Goal: Information Seeking & Learning: Understand process/instructions

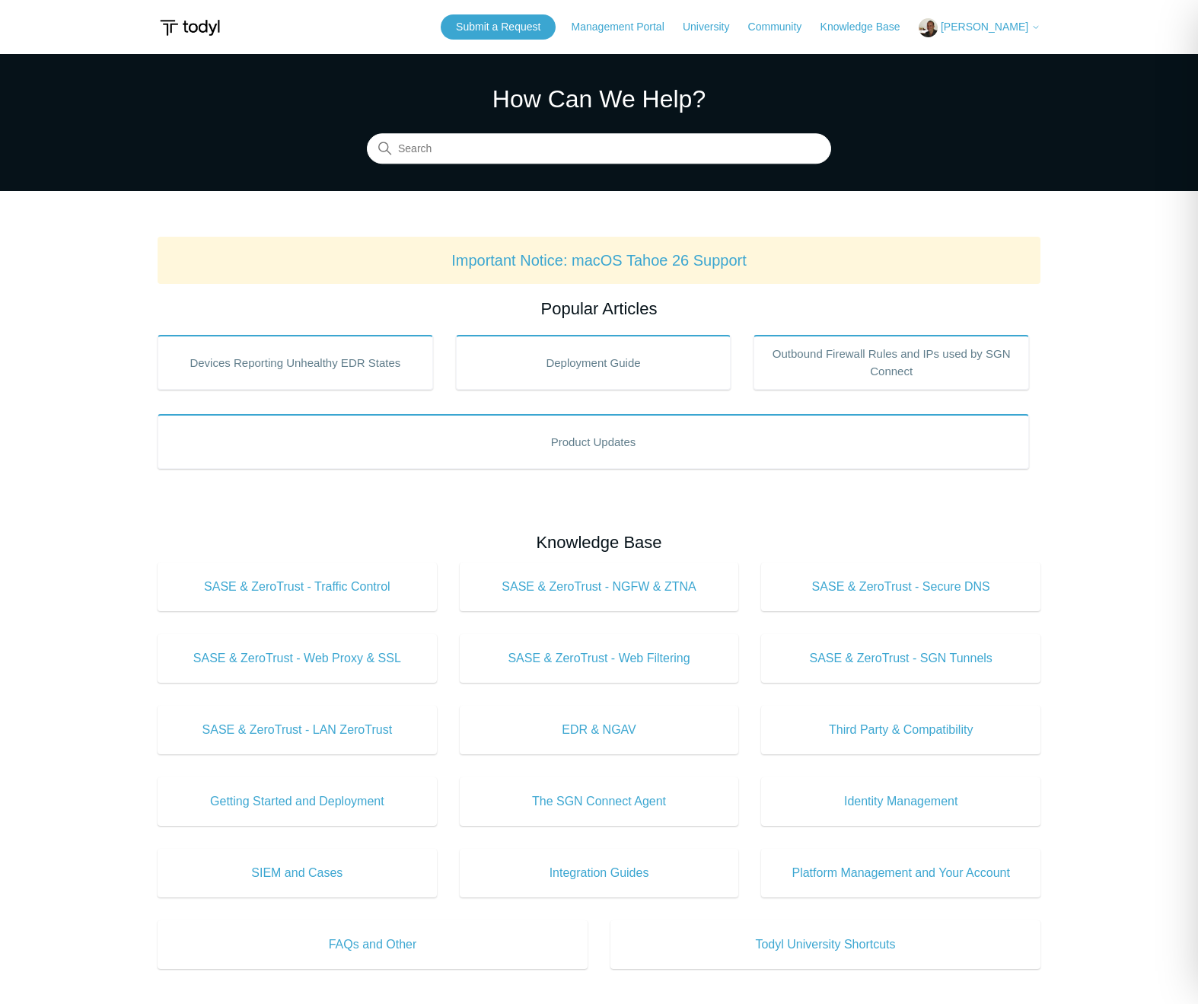
click at [990, 28] on span "[PERSON_NAME]" at bounding box center [985, 27] width 88 height 12
click at [1102, 231] on main "Todyl Support Center How Can We Help? Search Important Notice: macOS Tahoe 26 S…" at bounding box center [599, 713] width 1198 height 1318
click at [980, 21] on span "[PERSON_NAME]" at bounding box center [985, 27] width 88 height 12
click at [994, 62] on link "My Support Requests" at bounding box center [994, 59] width 148 height 27
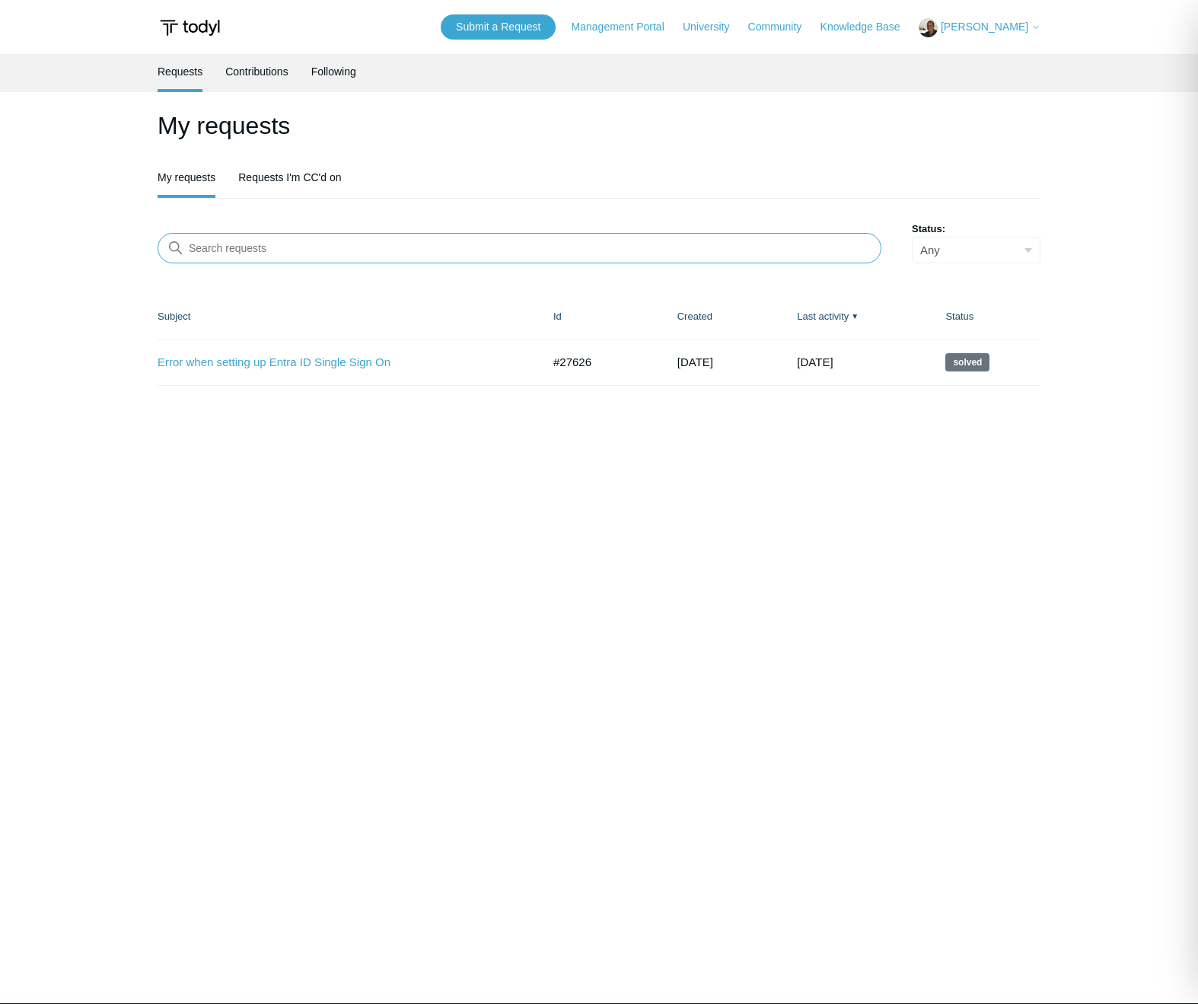
click at [251, 250] on input "Search requests" at bounding box center [520, 248] width 724 height 30
click at [534, 24] on link "Submit a Request" at bounding box center [498, 26] width 115 height 25
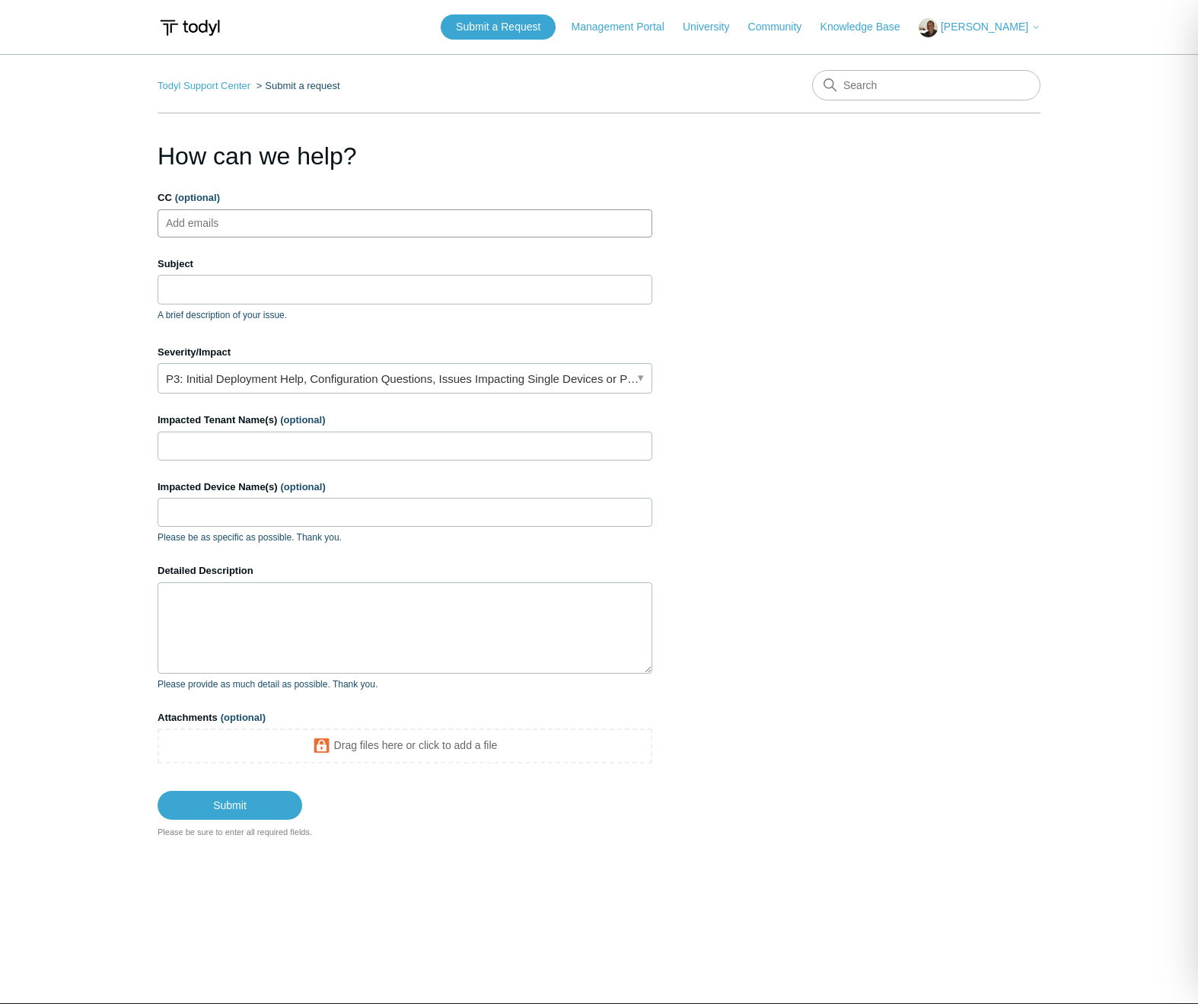
click at [259, 230] on ul "Add emails" at bounding box center [405, 223] width 495 height 28
click at [198, 387] on link "P3: Initial Deployment Help, Configuration Questions, Issues Impacting Single D…" at bounding box center [405, 378] width 495 height 30
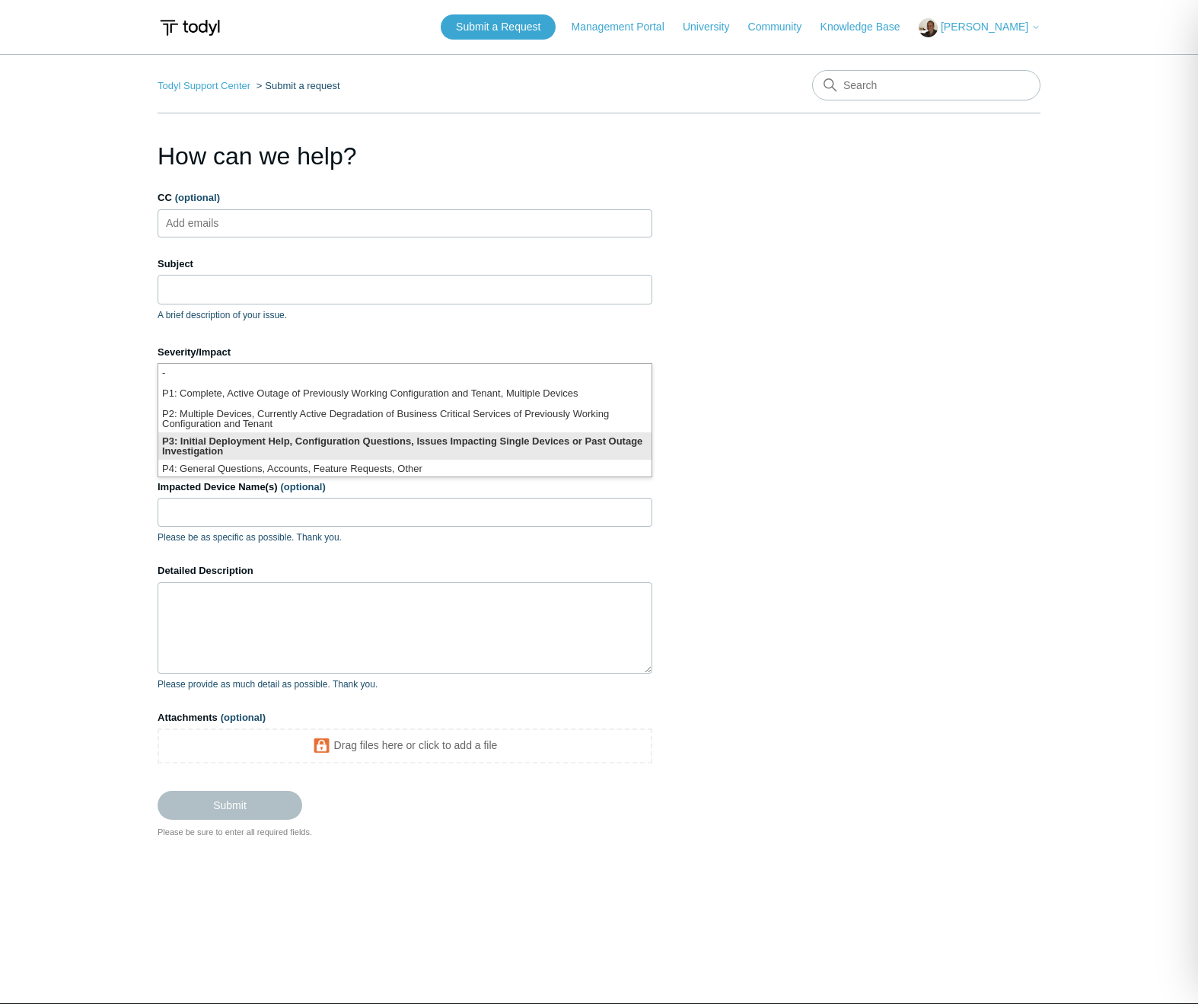
click at [216, 435] on li "P3: Initial Deployment Help, Configuration Questions, Issues Impacting Single D…" at bounding box center [404, 445] width 493 height 27
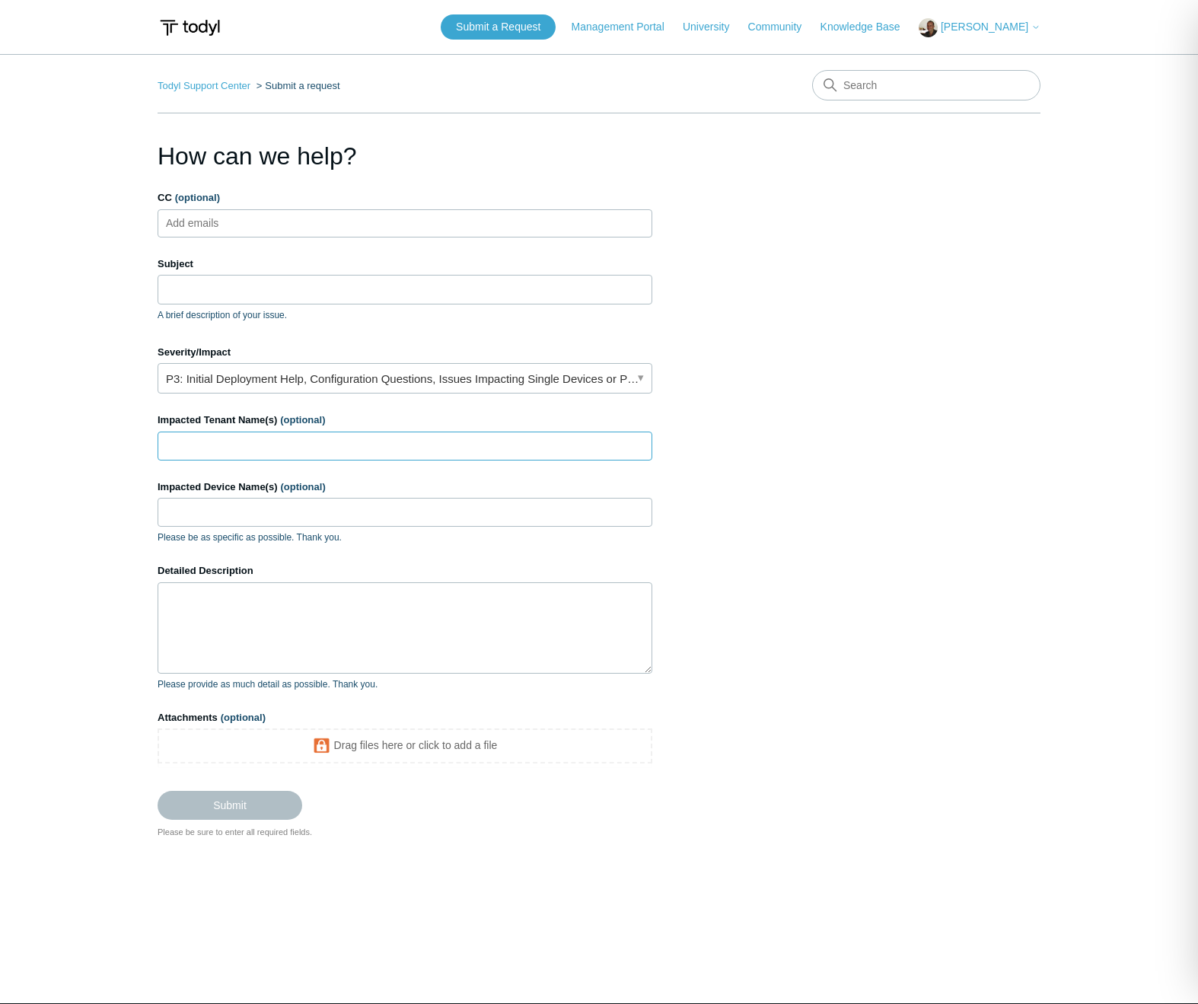
click at [310, 443] on input "Impacted Tenant Name(s) (optional)" at bounding box center [405, 446] width 495 height 29
click at [202, 221] on input "CC (optional)" at bounding box center [206, 223] width 91 height 23
click at [200, 280] on input "Subject" at bounding box center [405, 289] width 495 height 29
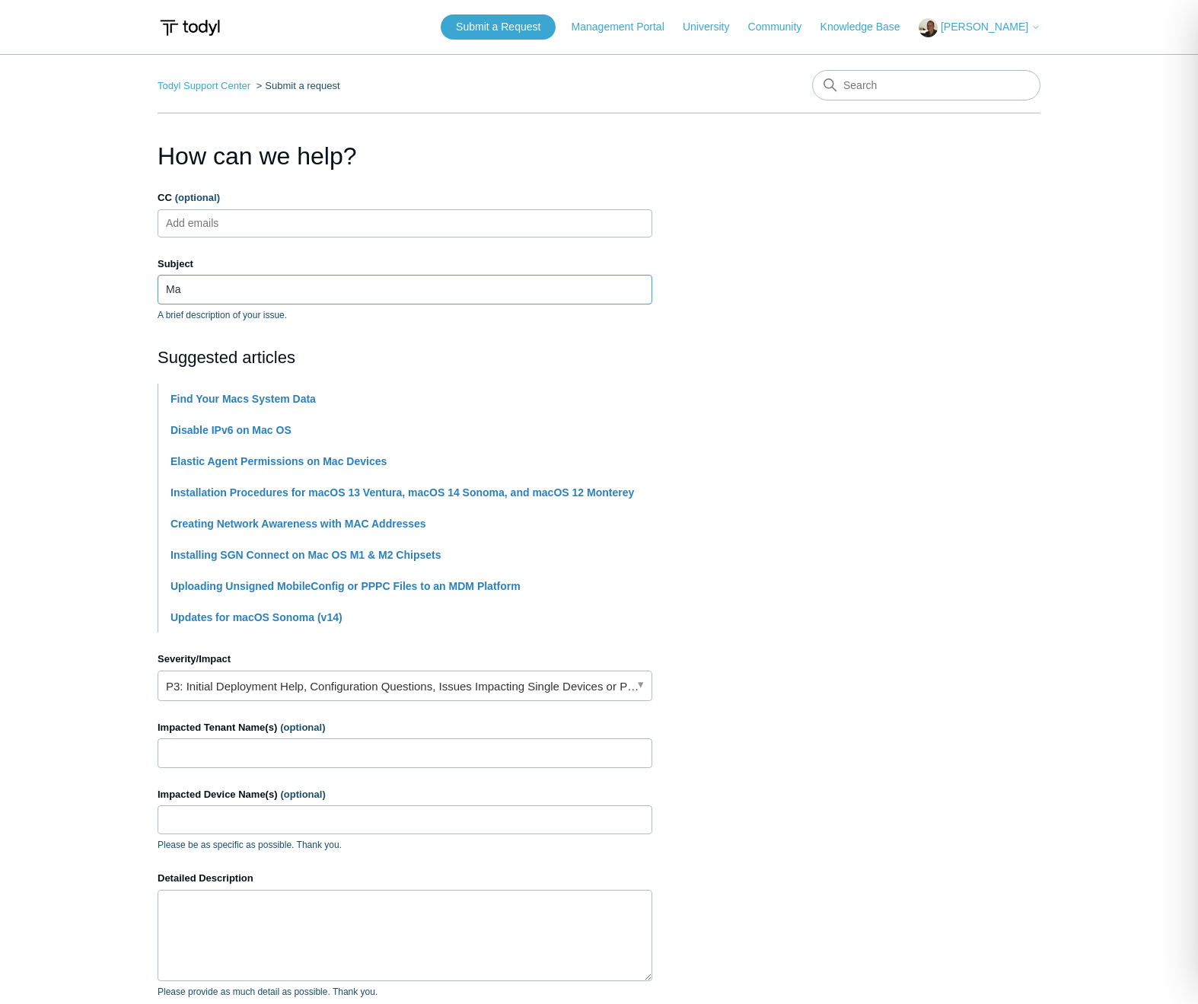
type input "M"
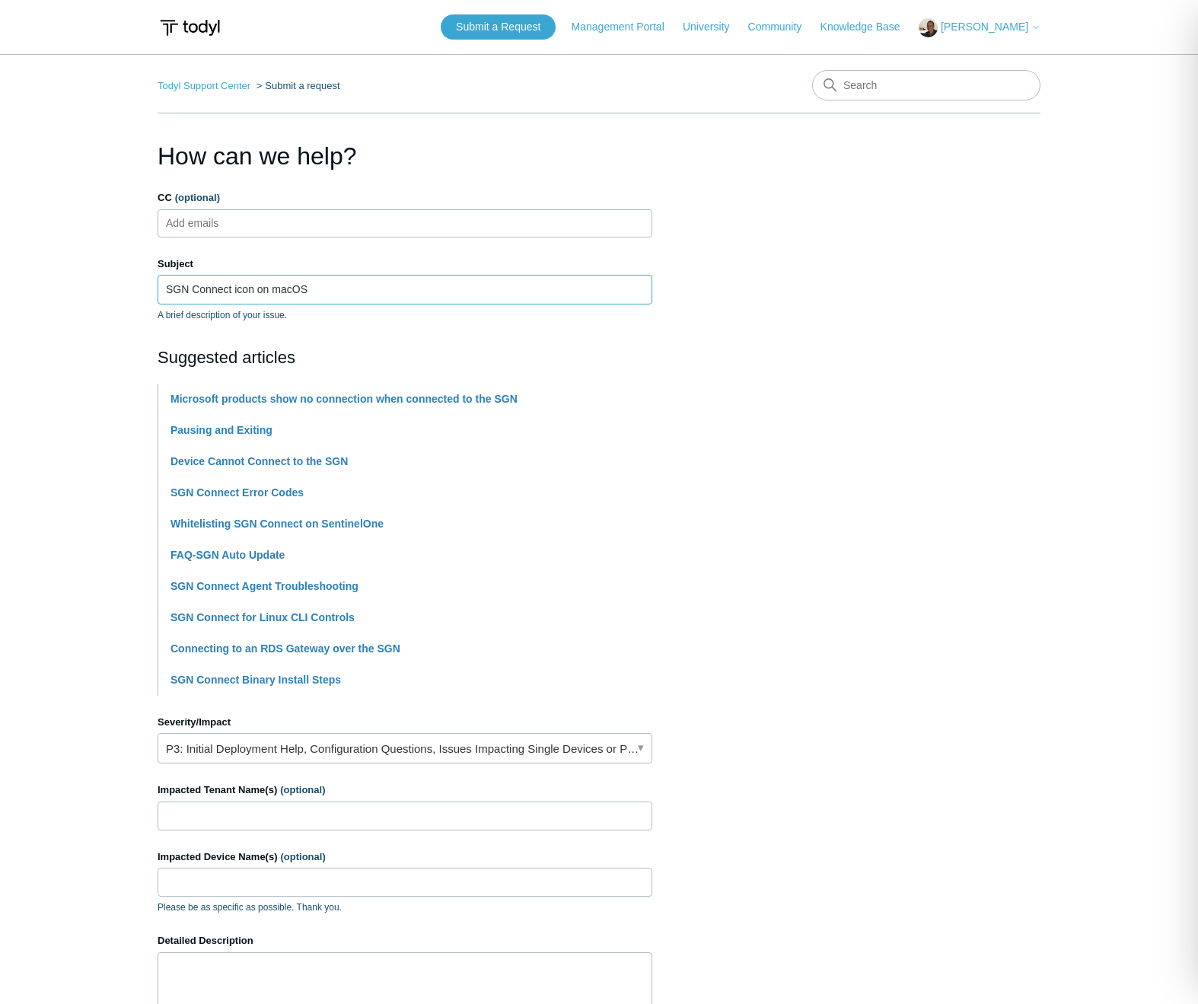
click at [363, 282] on input "SGN Connect icon on macOS" at bounding box center [405, 289] width 495 height 29
click at [362, 291] on input "SGN Connect icon on macOS" at bounding box center [405, 289] width 495 height 29
click at [412, 294] on input "SGN Connect icon on macOS not displaying" at bounding box center [405, 289] width 495 height 29
click at [255, 292] on input "SGN Connect icon on macOS not displaying" at bounding box center [405, 289] width 495 height 29
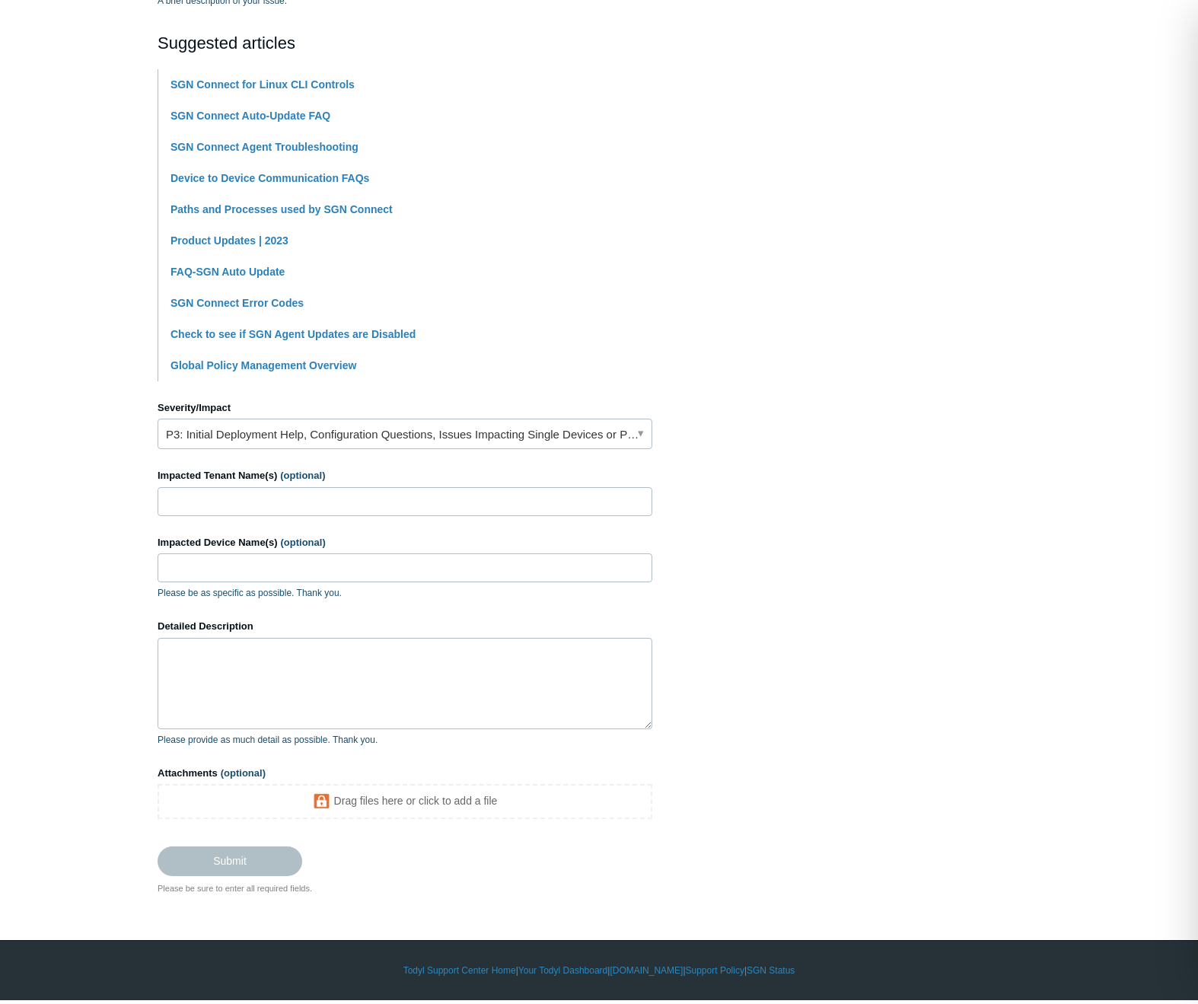
scroll to position [295, 0]
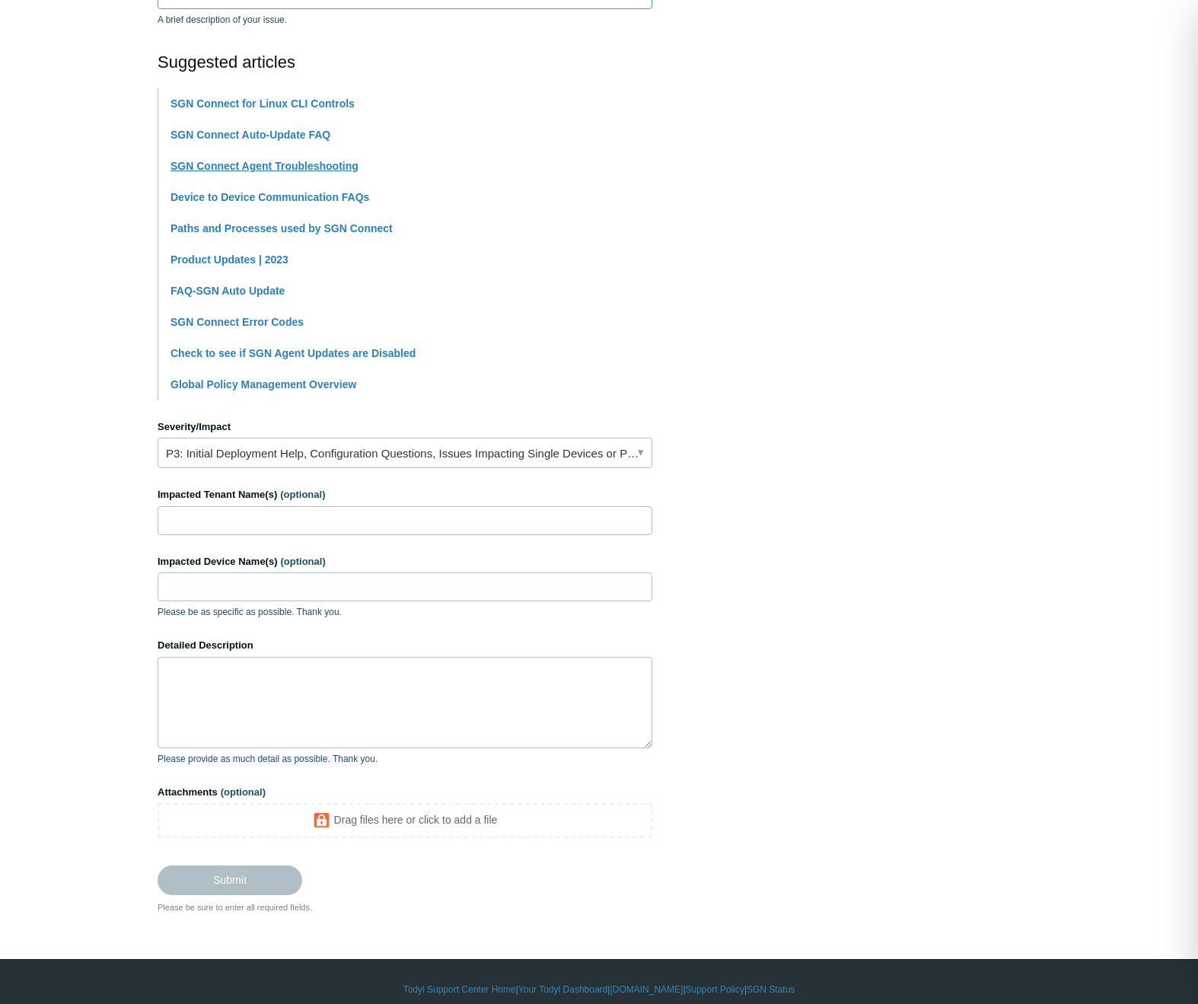
type input "SGN Connect icon and UI on macOS not displaying to be able to control connection"
click at [218, 502] on label "Impacted Tenant Name(s) (optional)" at bounding box center [405, 494] width 495 height 15
click at [218, 506] on input "Impacted Tenant Name(s) (optional)" at bounding box center [405, 520] width 495 height 29
click at [218, 515] on input "Impacted Tenant Name(s) (optional)" at bounding box center [405, 520] width 495 height 29
type input "Manawa"
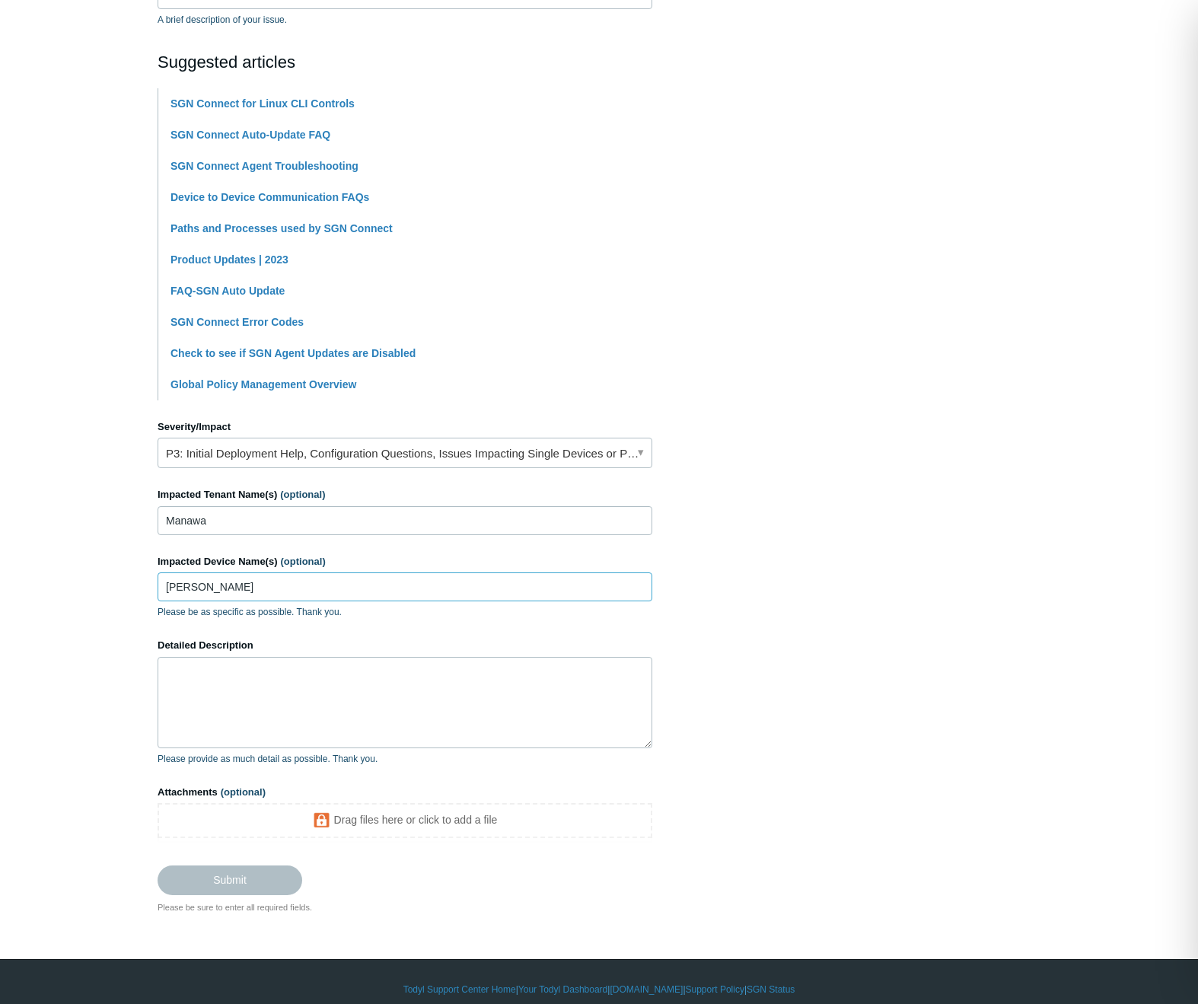
type input "[PERSON_NAME]"
click at [226, 712] on textarea "Detailed Description" at bounding box center [405, 702] width 495 height 91
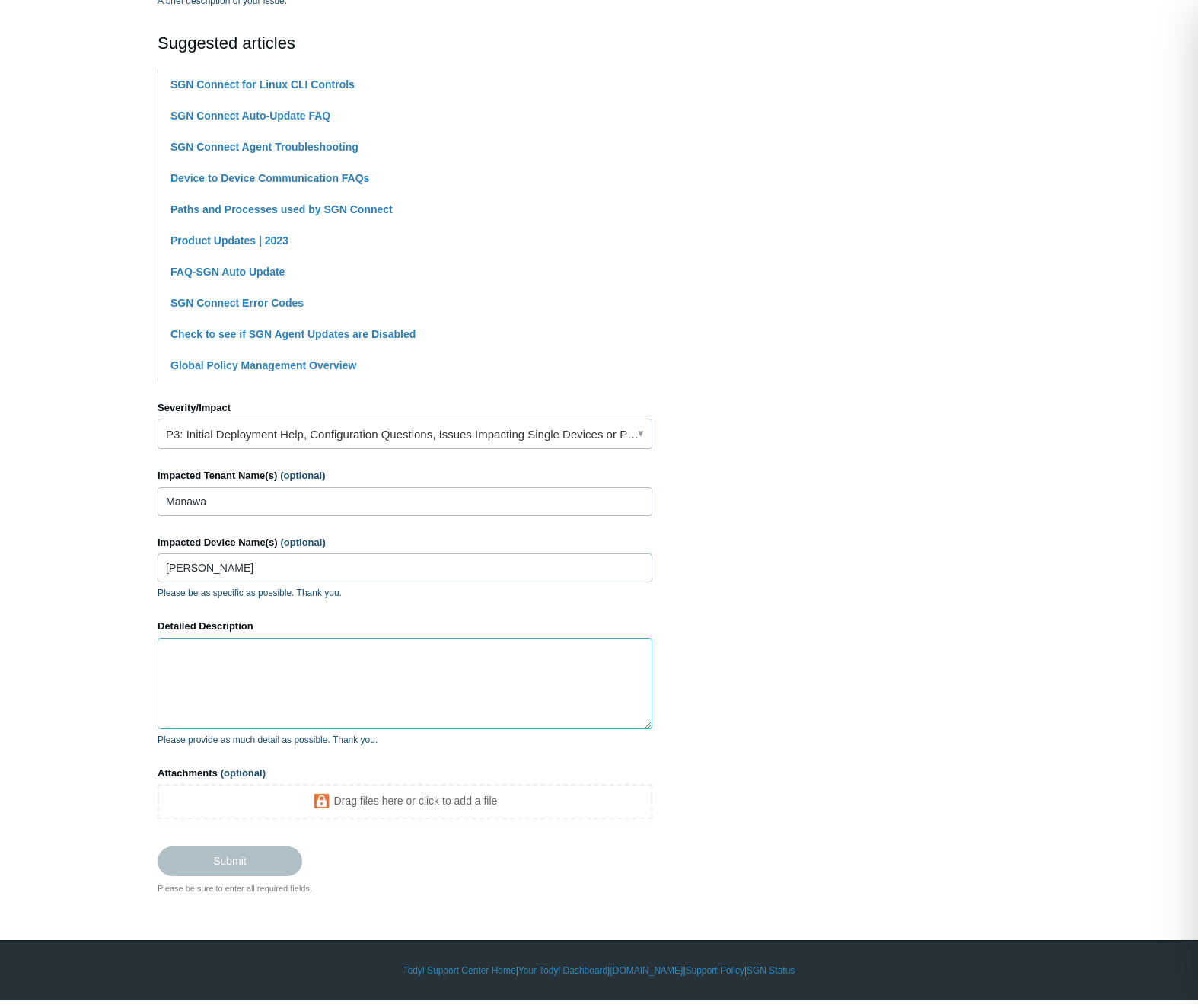
click at [202, 669] on textarea "Detailed Description" at bounding box center [405, 683] width 495 height 91
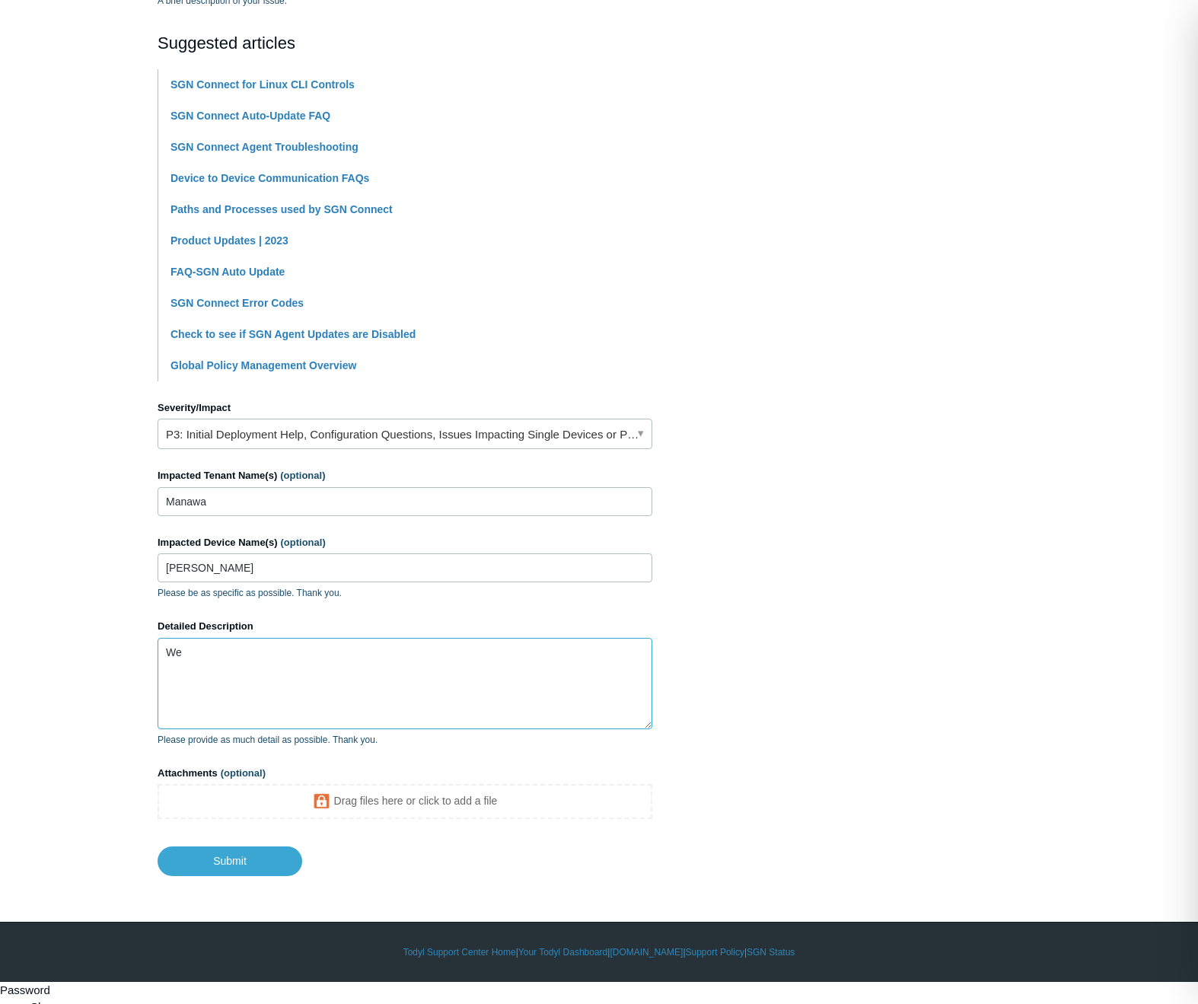
scroll to position [296, 0]
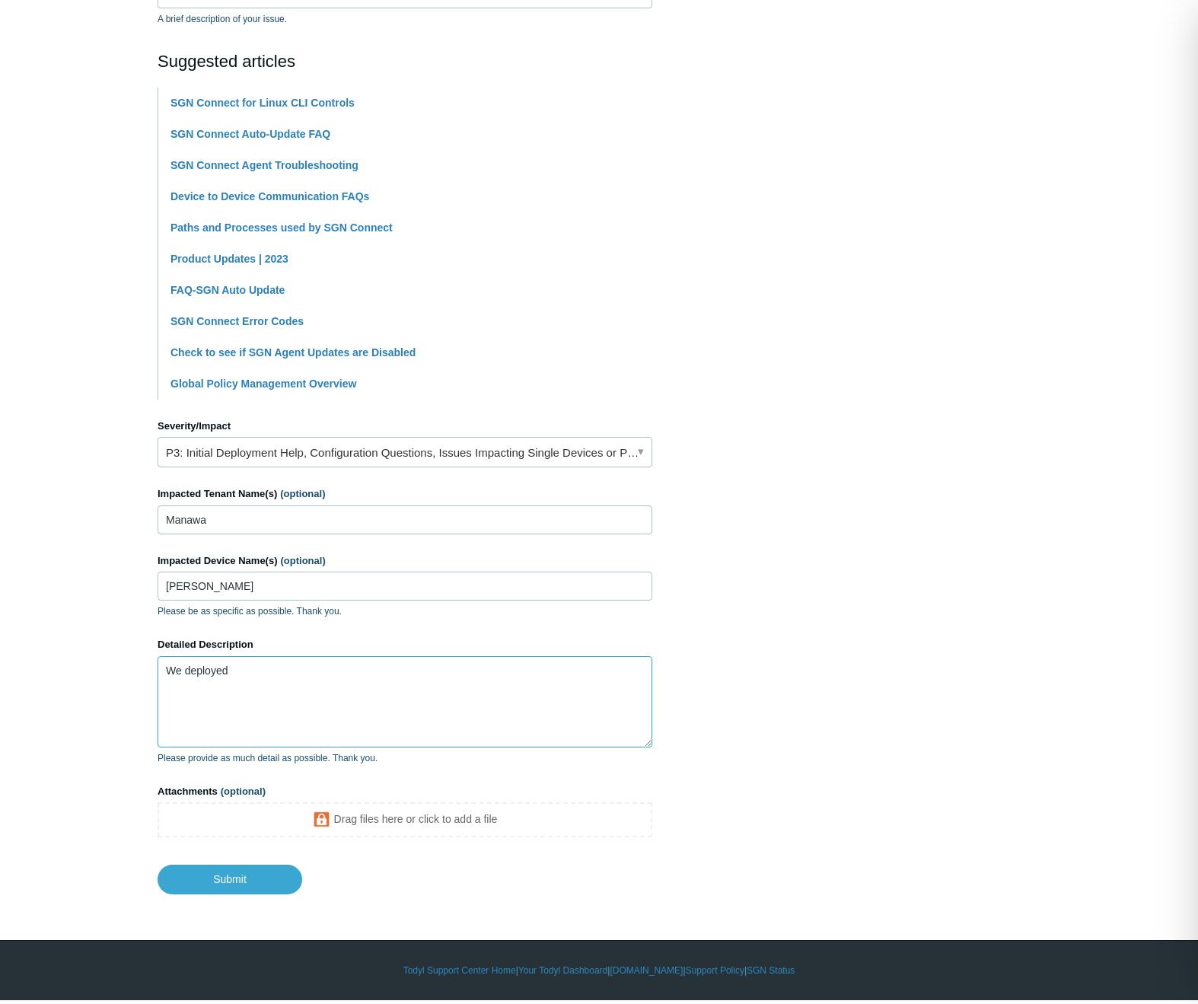
type textarea "We deployed"
click at [777, 578] on section "How can we help? CC (optional) Add emails Subject SGN Connect icon and UI on ma…" at bounding box center [599, 368] width 883 height 1053
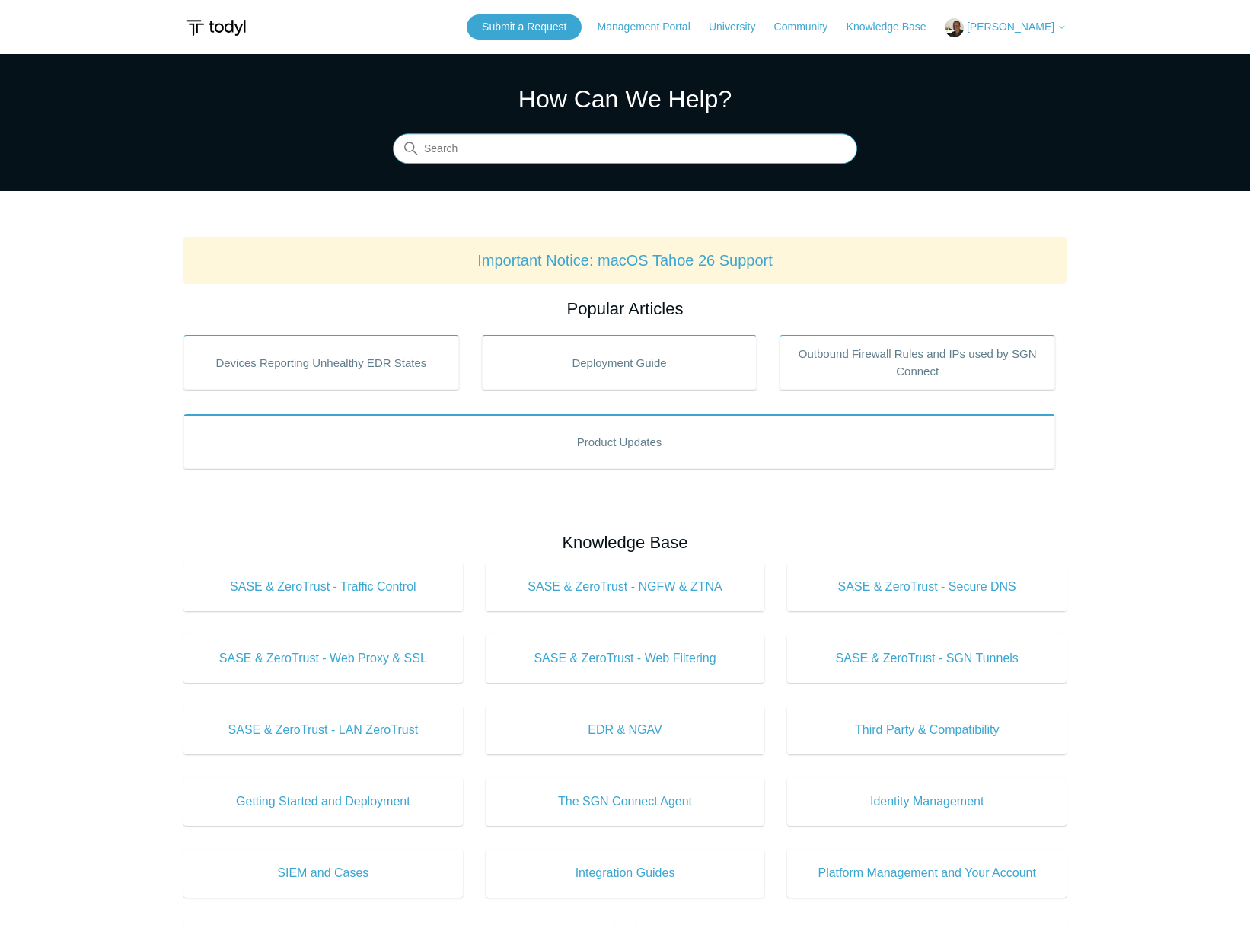
click at [497, 153] on input "Search" at bounding box center [625, 149] width 464 height 30
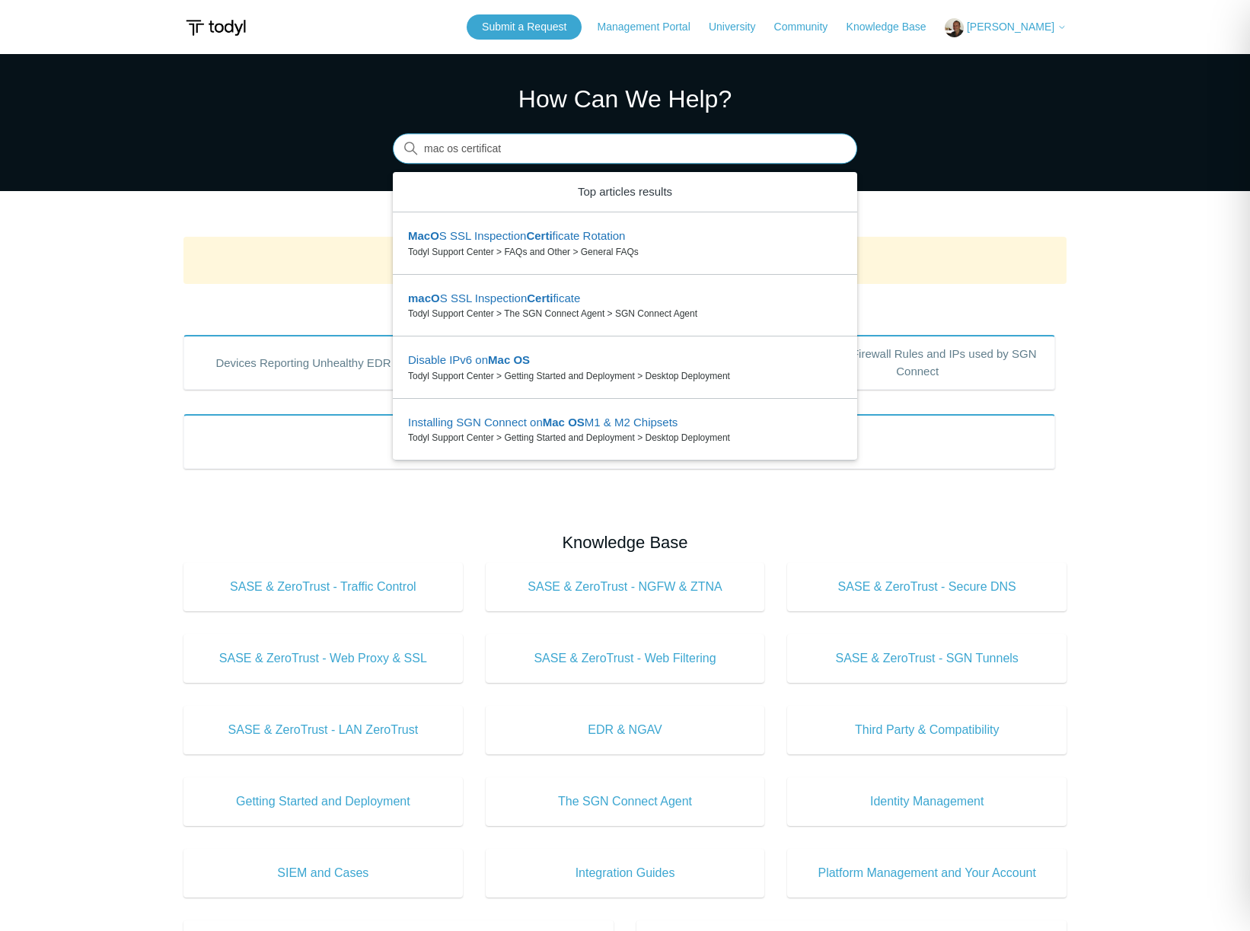
type input "mac os certificate"
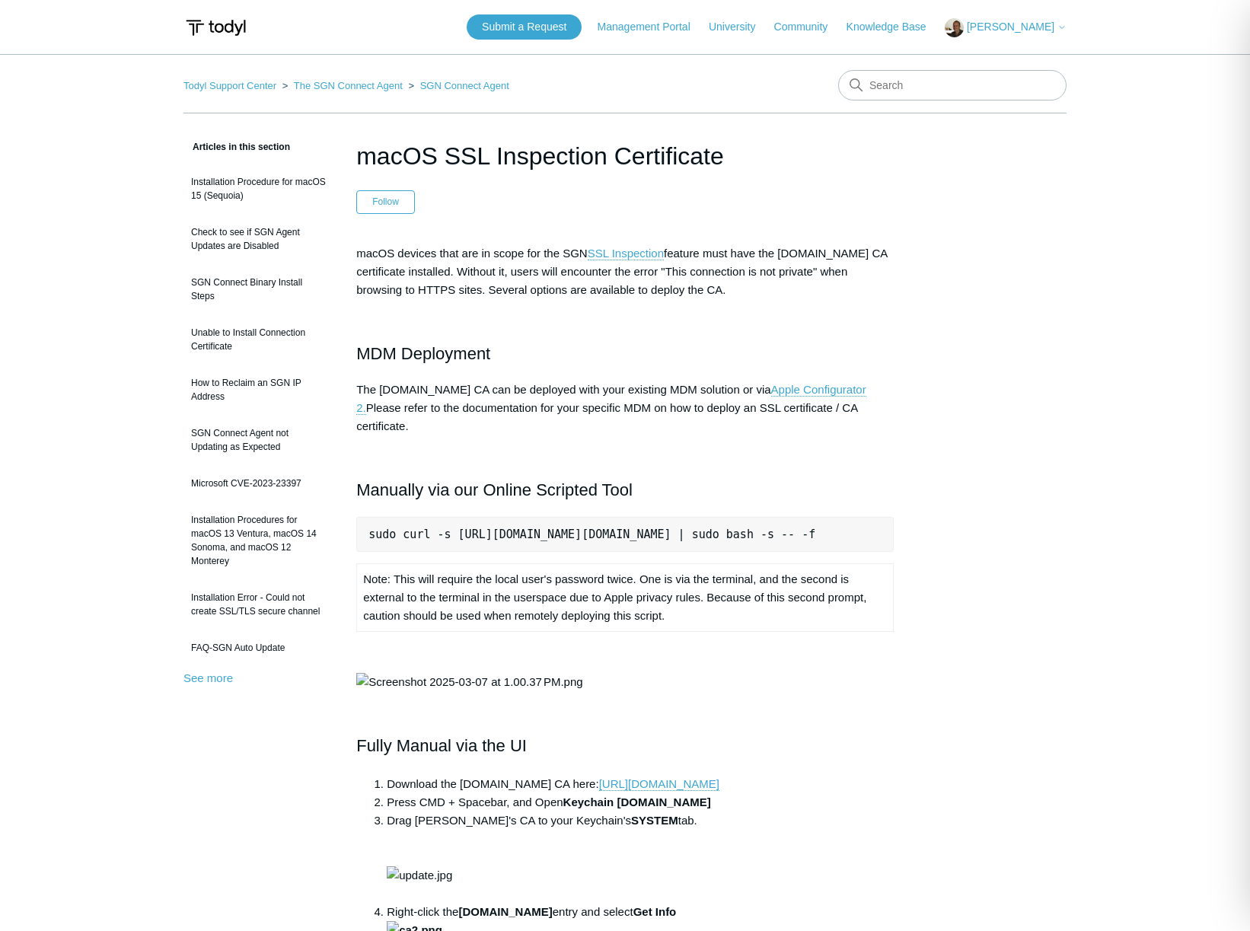
scroll to position [260, 0]
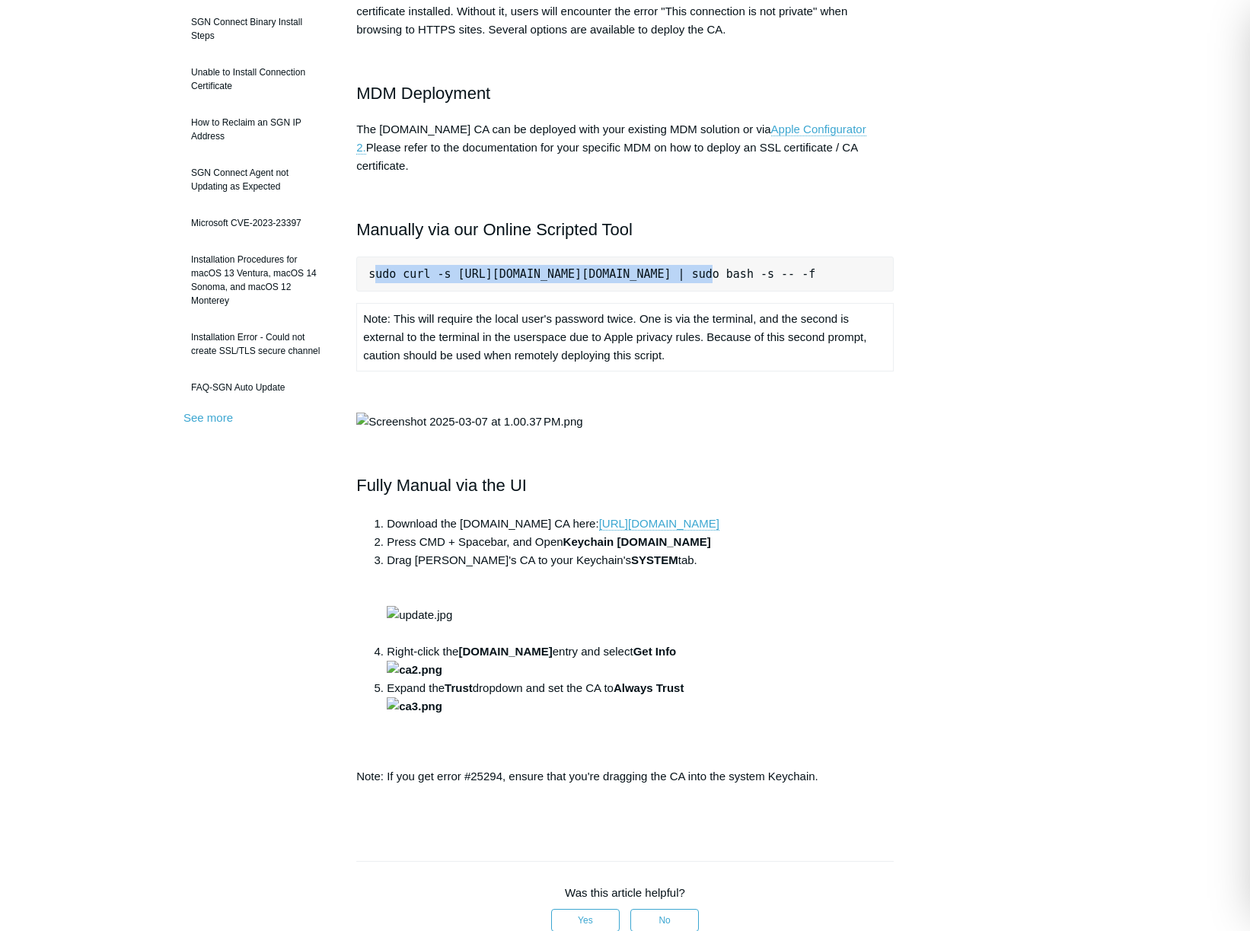
drag, startPoint x: 373, startPoint y: 257, endPoint x: 704, endPoint y: 252, distance: 331.1
click at [714, 257] on pre "sudo curl -s [URL][DOMAIN_NAME][DOMAIN_NAME] | sudo bash -s -- -f" at bounding box center [624, 274] width 537 height 35
click at [410, 257] on pre "sudo curl -s https://download.todyl.com/misc/macOS-install-CA.sh | sudo bash -s…" at bounding box center [624, 274] width 537 height 35
drag, startPoint x: 370, startPoint y: 258, endPoint x: 936, endPoint y: 249, distance: 565.6
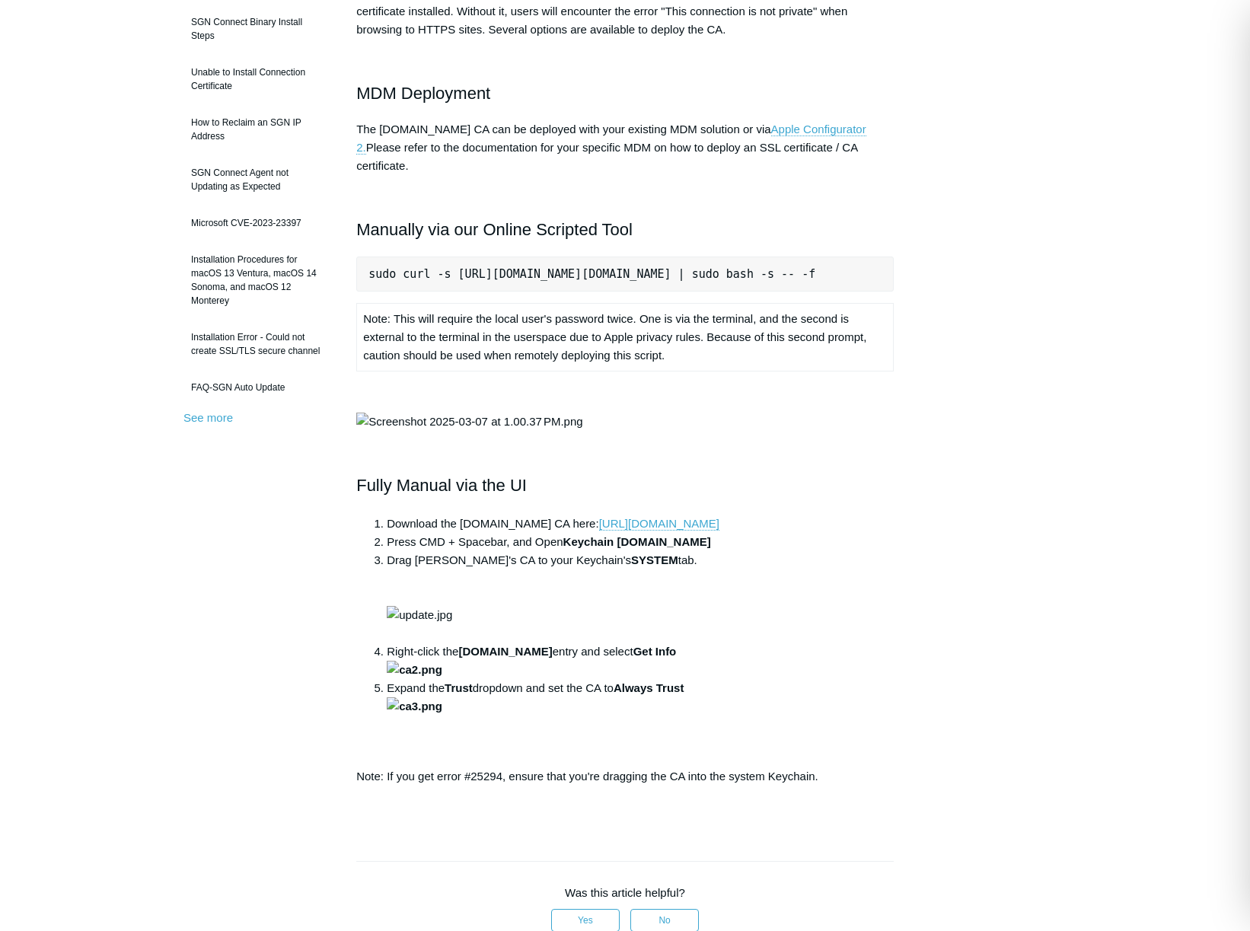
click at [936, 249] on div "Articles in this section Installation Procedure for macOS 15 (Sequoia) Check to…" at bounding box center [624, 622] width 883 height 1490
copy pre "sudo curl -s https://download.todyl.com/misc/macOS-install-CA.sh | sudo bash -s…"
drag, startPoint x: 812, startPoint y: 257, endPoint x: 493, endPoint y: 370, distance: 338.2
click at [610, 378] on div "macOS devices that are in scope for the SGN SSL Inspection feature must have th…" at bounding box center [624, 399] width 537 height 831
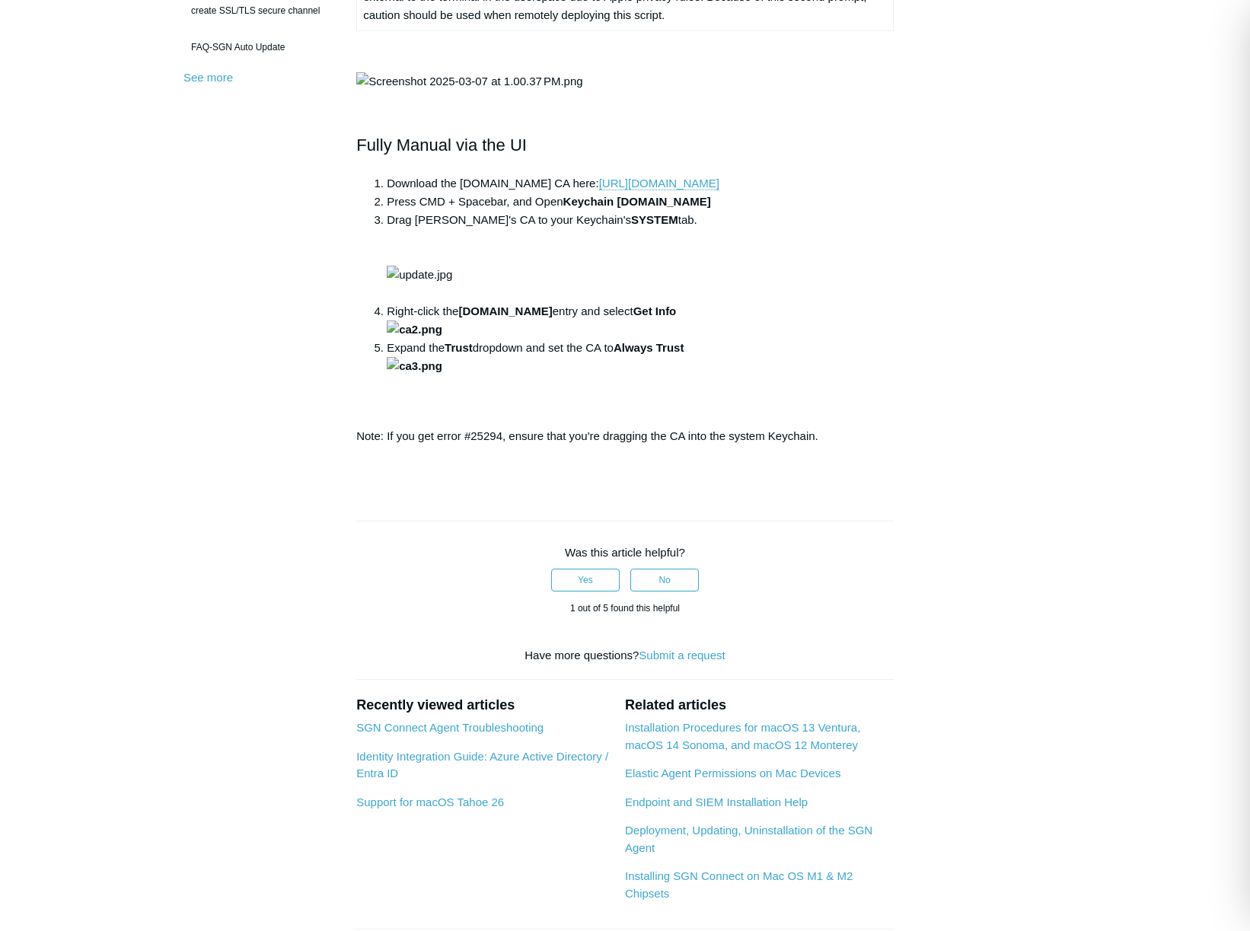
scroll to position [910, 0]
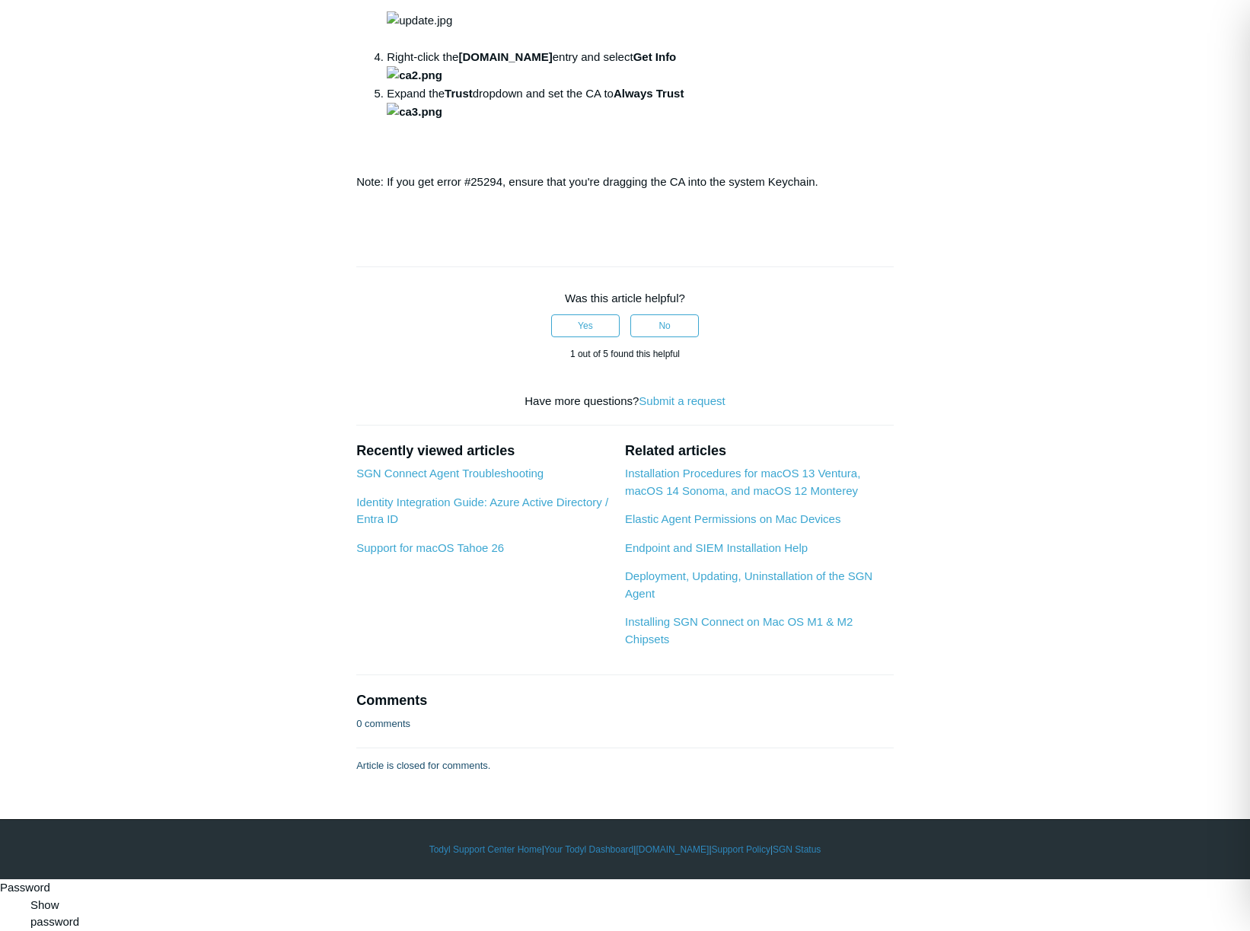
drag, startPoint x: 740, startPoint y: 419, endPoint x: 377, endPoint y: 419, distance: 363.1
click at [387, 158] on li "Expand the Trust dropdown and set the CA to Always Trust" at bounding box center [640, 120] width 507 height 73
copy li "Expand the Trust dropdown and set the CA to Always Trust"
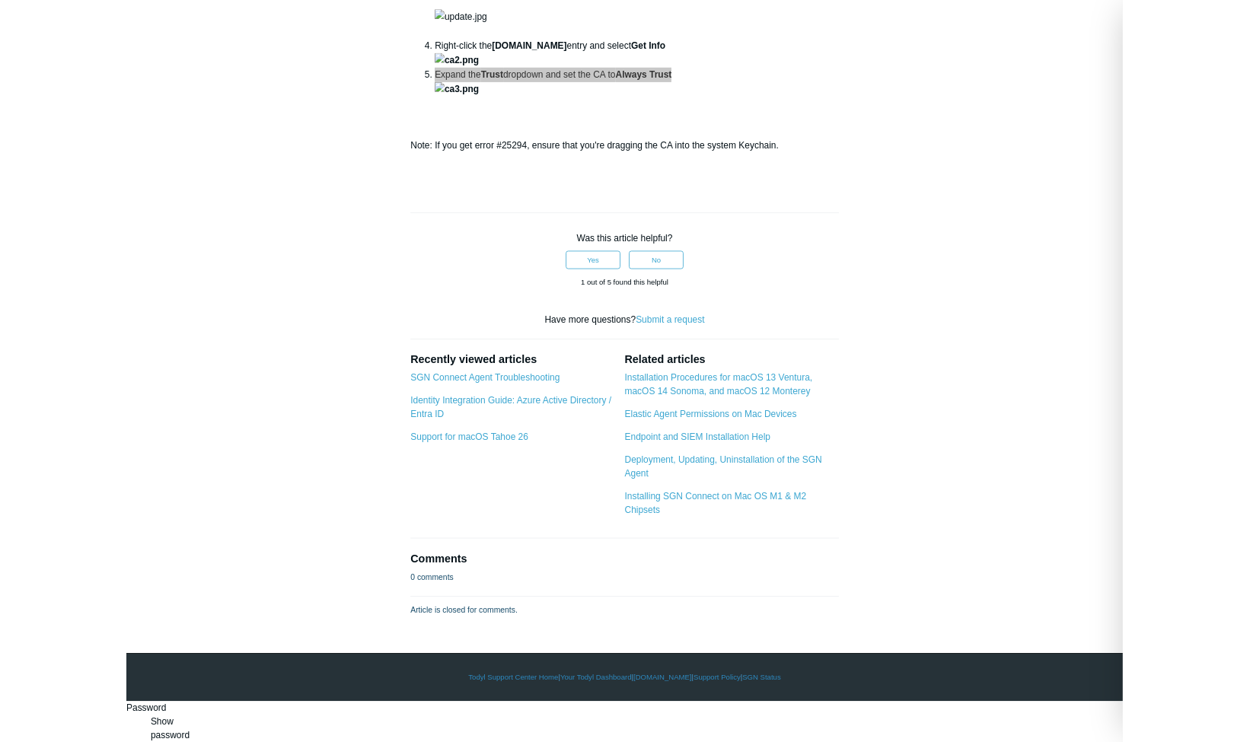
scroll to position [1469, 0]
